Goal: Task Accomplishment & Management: Manage account settings

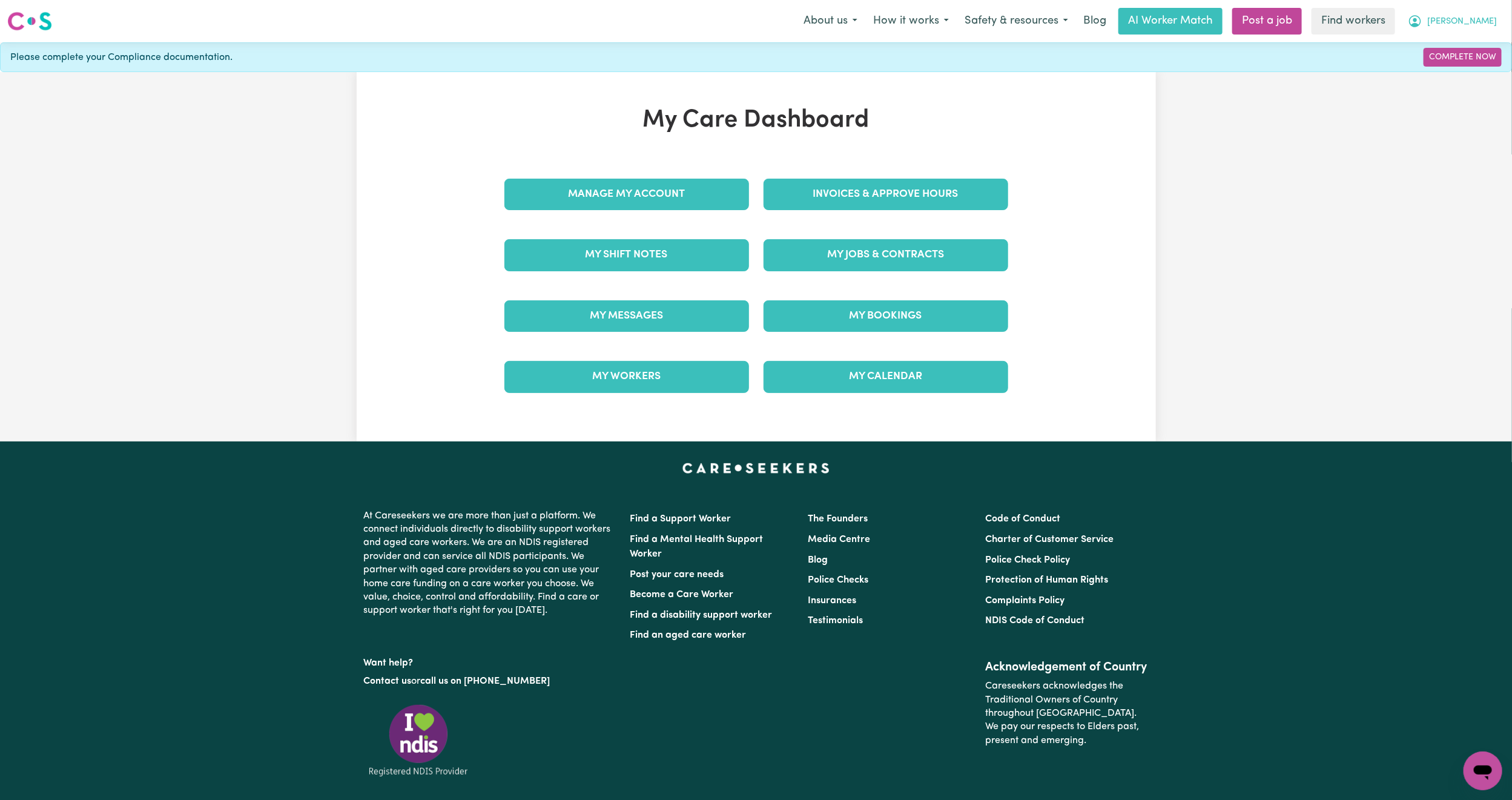
click at [1473, 20] on button "[PERSON_NAME]" at bounding box center [1452, 21] width 105 height 25
click at [1445, 66] on link "Logout" at bounding box center [1456, 69] width 95 height 23
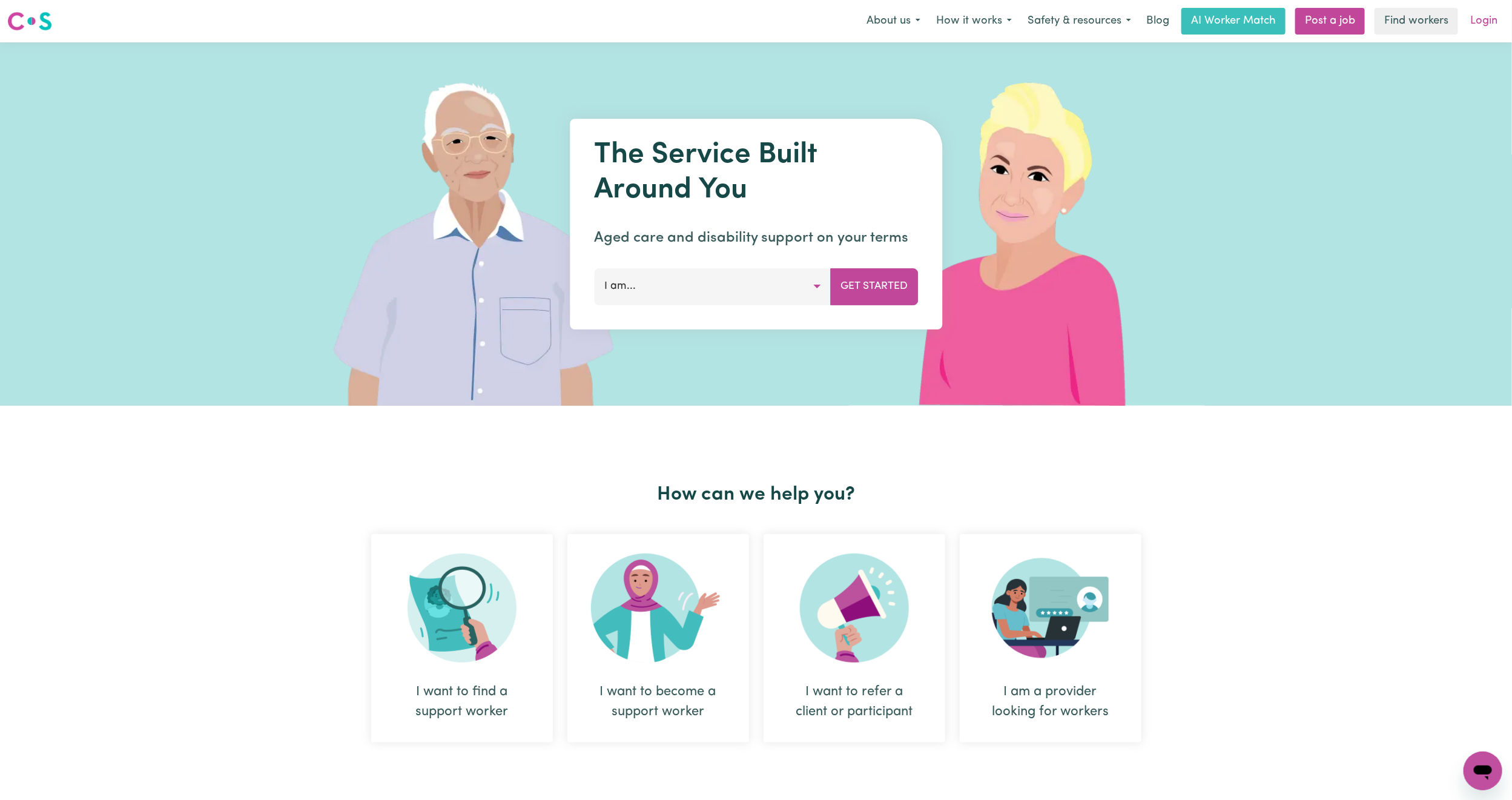
click at [1481, 23] on link "Login" at bounding box center [1484, 21] width 42 height 26
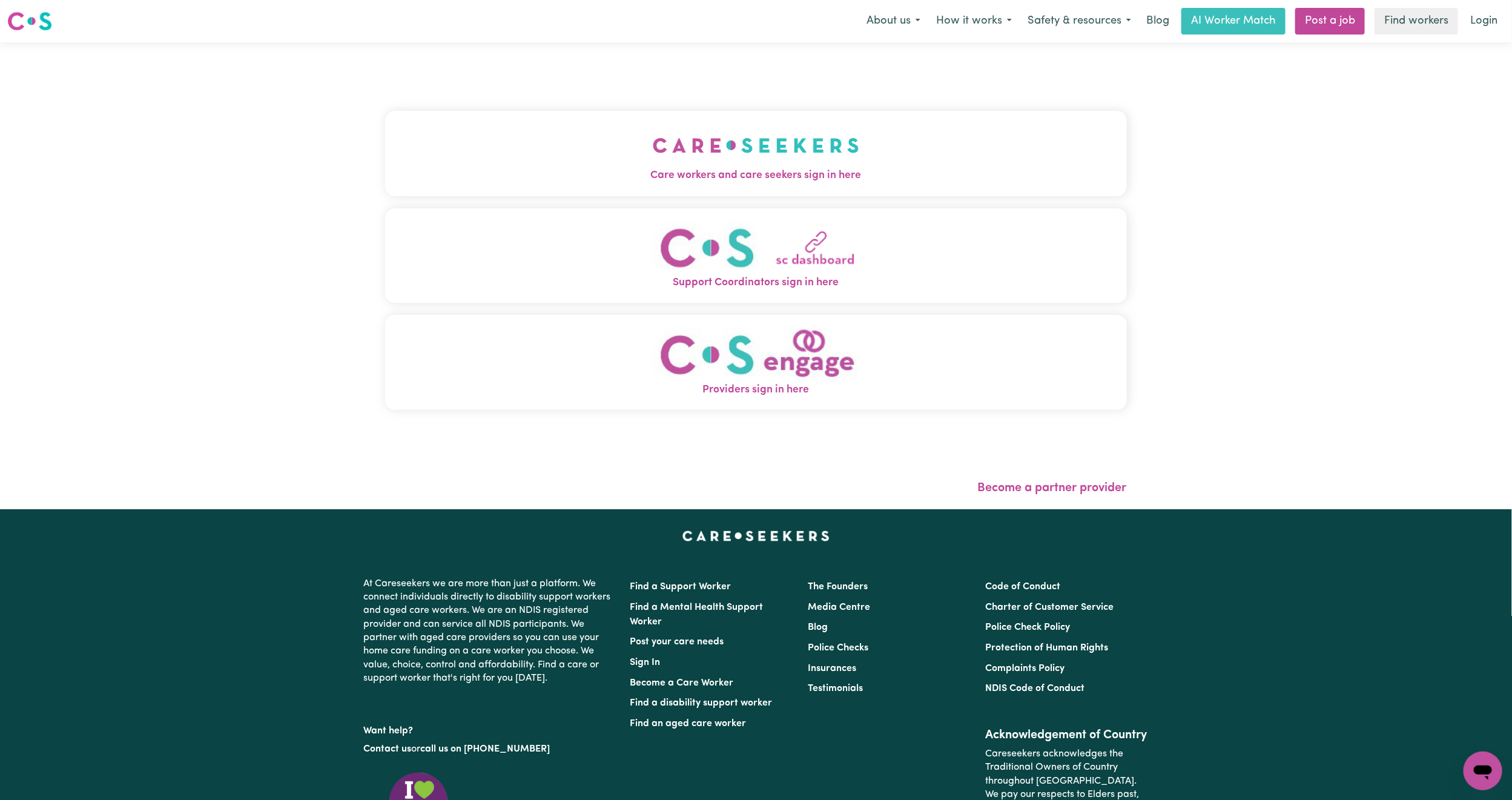
click at [571, 91] on div "Care workers and care seekers sign in here Support Coordinators sign in here Pr…" at bounding box center [755, 267] width 742 height 400
click at [550, 129] on button "Care workers and care seekers sign in here" at bounding box center [755, 153] width 742 height 85
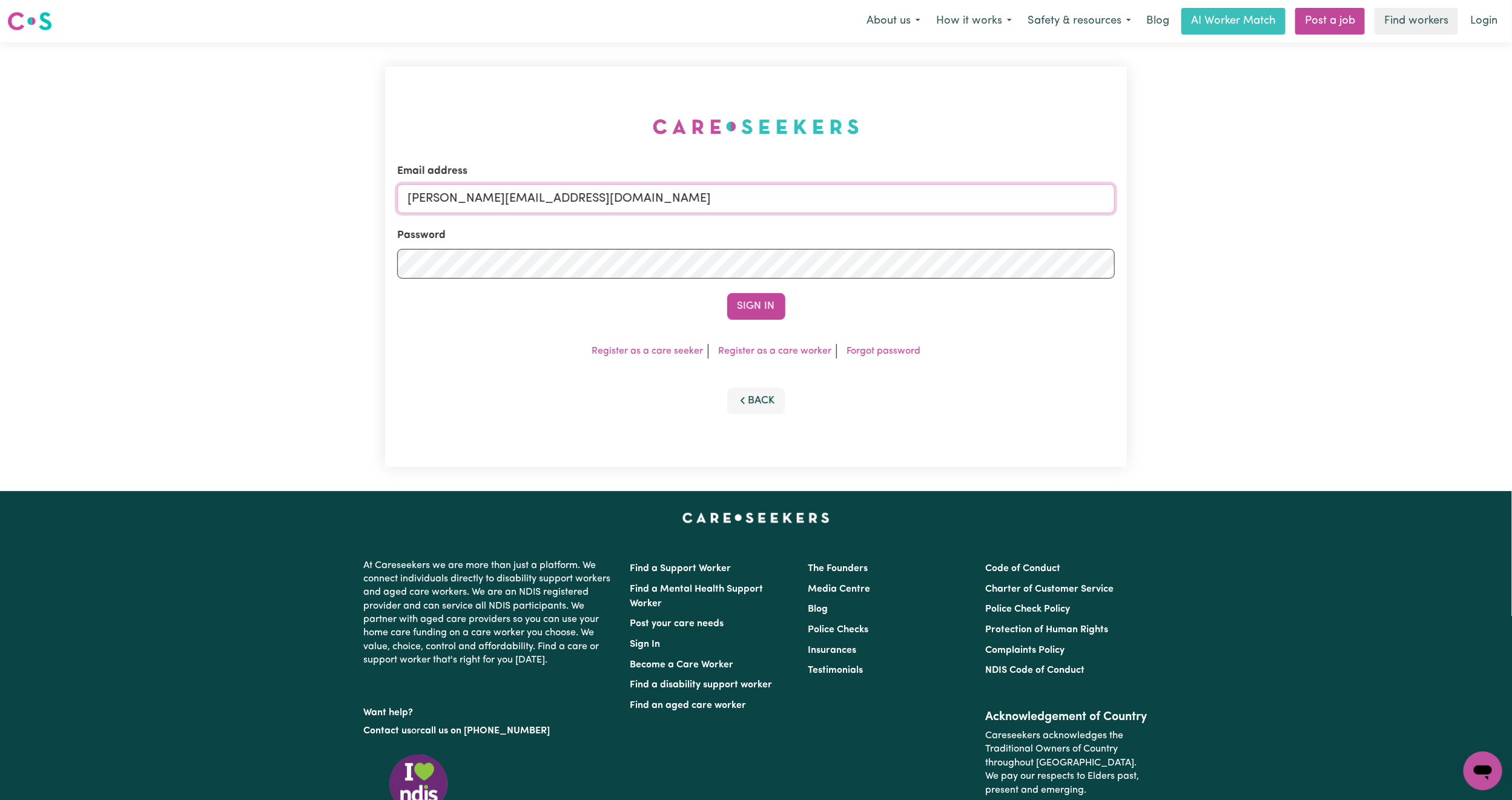
click at [509, 201] on input "[PERSON_NAME][EMAIL_ADDRESS][DOMAIN_NAME]" at bounding box center [755, 198] width 717 height 29
drag, startPoint x: 471, startPoint y: 201, endPoint x: 830, endPoint y: 235, distance: 360.6
click at [830, 235] on form "Email address [EMAIL_ADDRESS][PERSON_NAME][DOMAIN_NAME] Password Sign In" at bounding box center [755, 242] width 717 height 156
type input "superuser~[EMAIL_ADDRESS][DOMAIN_NAME]"
click at [754, 310] on button "Sign In" at bounding box center [756, 306] width 58 height 26
